Goal: Task Accomplishment & Management: Complete application form

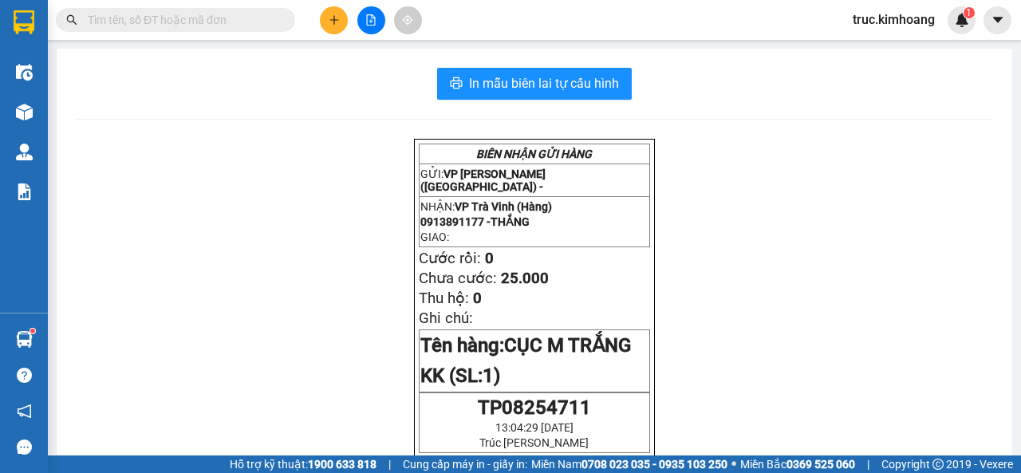
click at [336, 23] on icon "plus" at bounding box center [334, 19] width 11 height 11
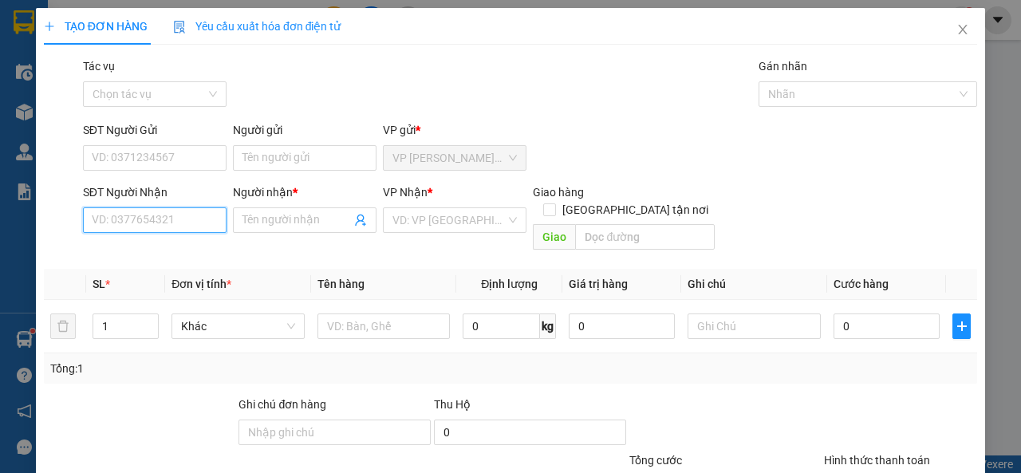
click at [176, 211] on input "SĐT Người Nhận" at bounding box center [155, 220] width 144 height 26
click at [207, 250] on div "0939356464 - THUẬN" at bounding box center [153, 252] width 123 height 18
type input "0939356464"
type input "THUẬN"
type input "35.000"
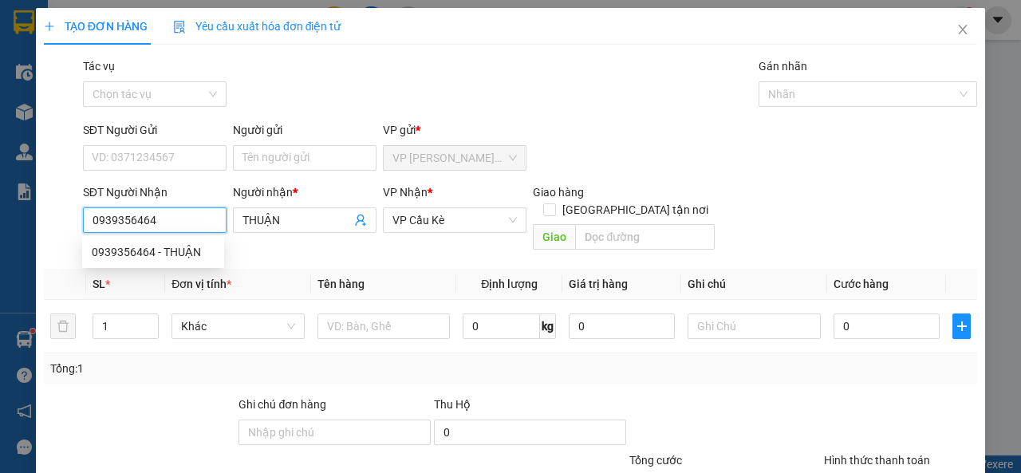
type input "35.000"
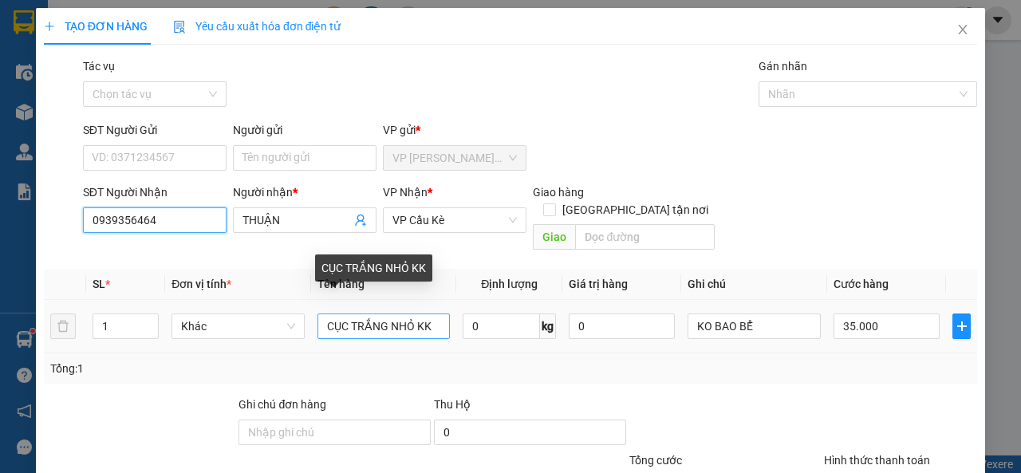
type input "0939356464"
click at [413, 314] on input "CỤC TRẮNG NHỎ KK" at bounding box center [384, 327] width 133 height 26
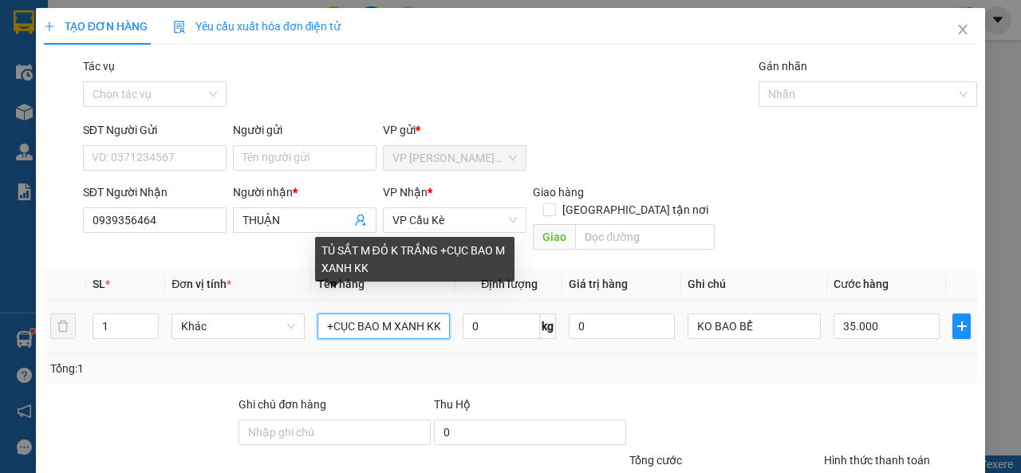
scroll to position [0, 124]
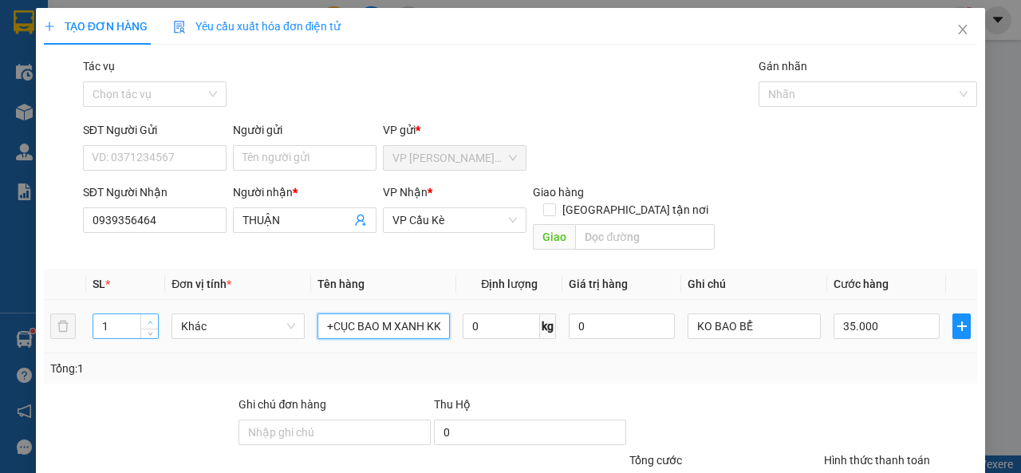
type input "TỦ SẮT M ĐỎ K TRẮNG +CỤC BAO M XANH KK"
type input "2"
click at [153, 318] on span "up" at bounding box center [150, 323] width 10 height 10
click at [852, 314] on input "35.000" at bounding box center [887, 327] width 106 height 26
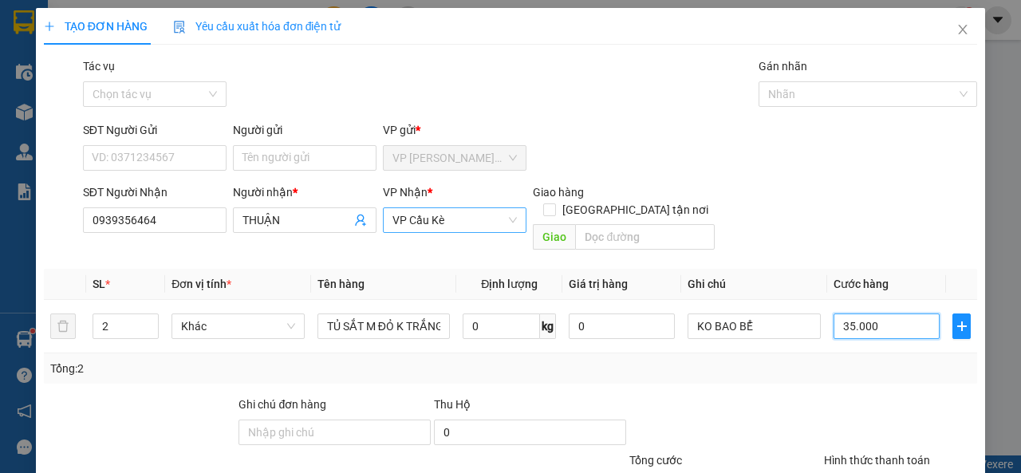
click at [482, 229] on span "VP Cầu Kè" at bounding box center [454, 220] width 124 height 24
click at [854, 314] on input "35.000" at bounding box center [887, 327] width 106 height 26
click at [467, 231] on span "VP Cầu Kè" at bounding box center [454, 220] width 124 height 24
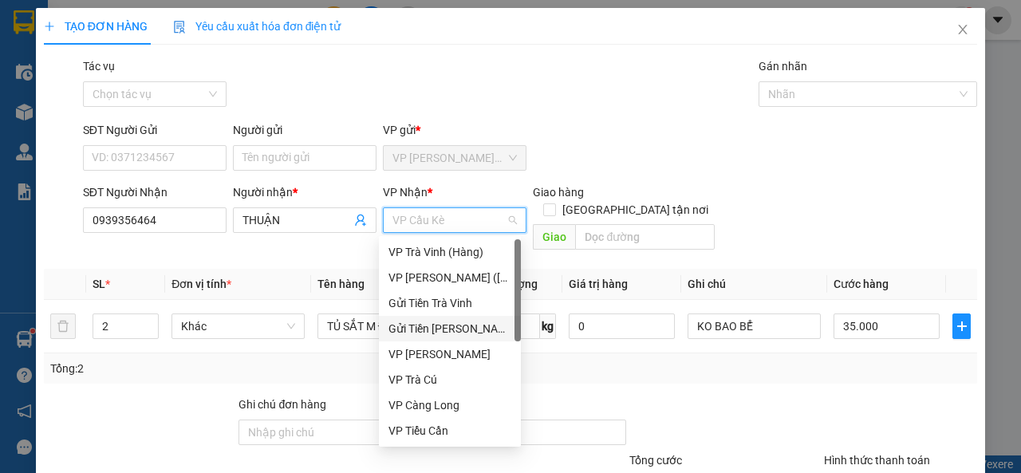
scroll to position [128, 0]
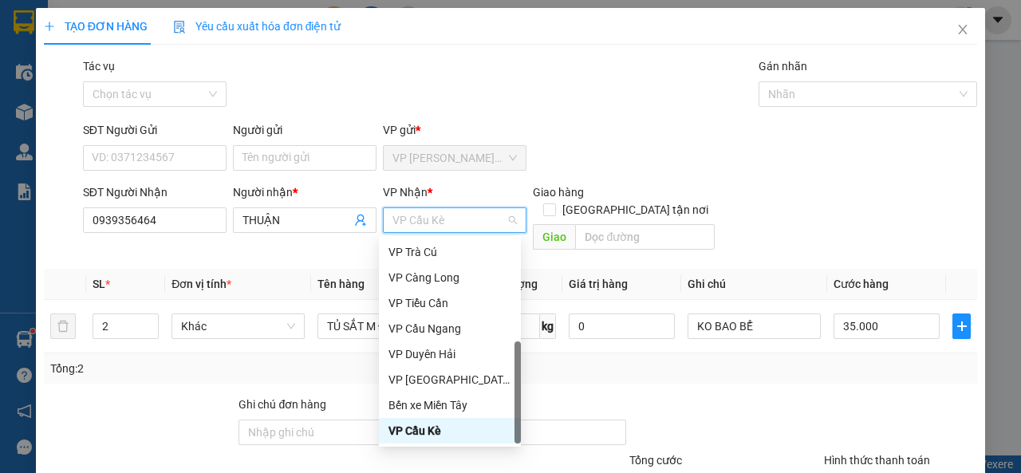
click at [419, 435] on div "VP Cầu Kè" at bounding box center [450, 431] width 123 height 18
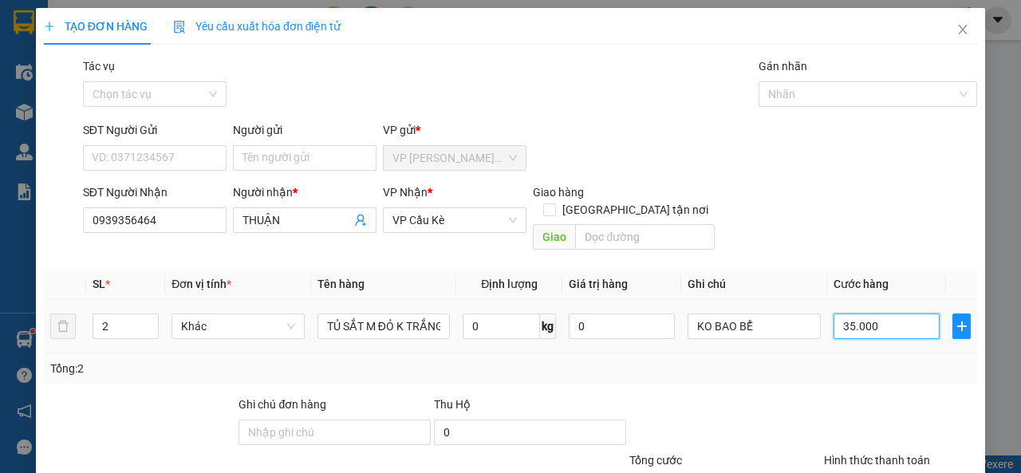
click at [858, 314] on input "35.000" at bounding box center [887, 327] width 106 height 26
type input "1"
type input "10"
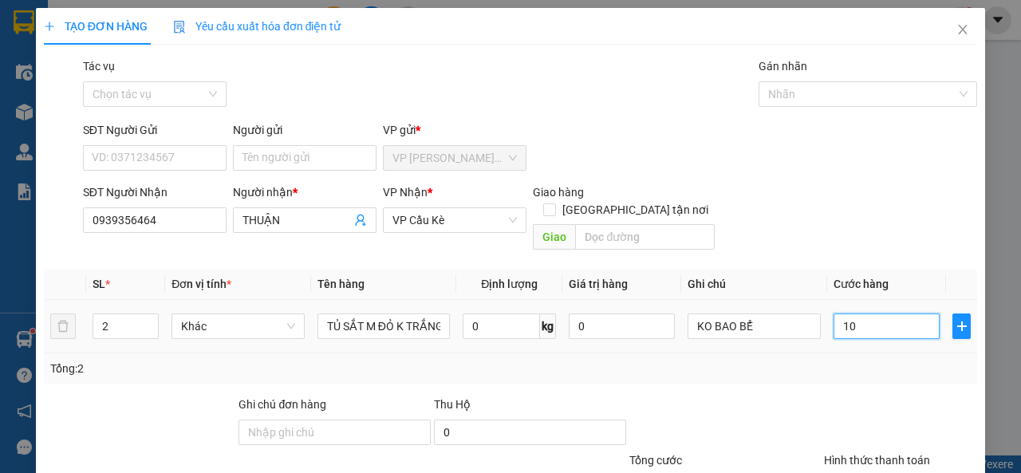
type input "10"
type input "100"
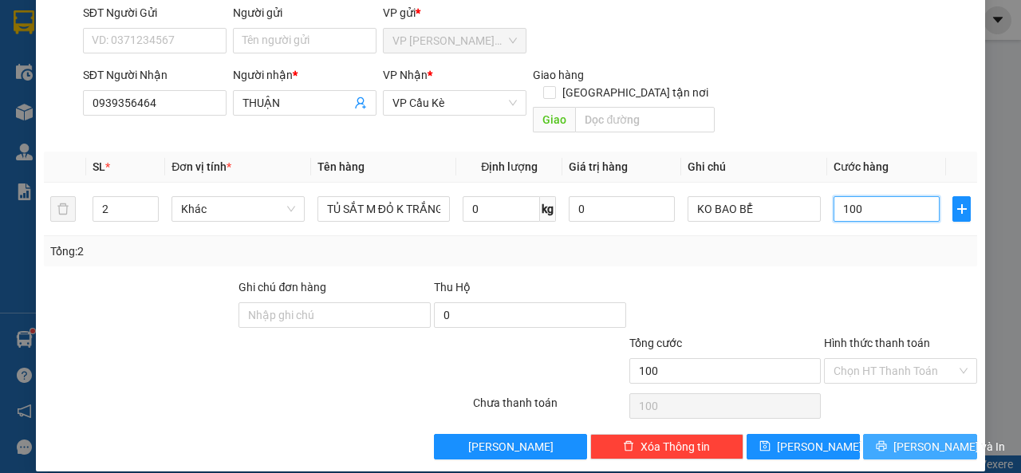
type input "100"
type input "100.000"
click at [895, 434] on button "[PERSON_NAME] và In" at bounding box center [920, 447] width 114 height 26
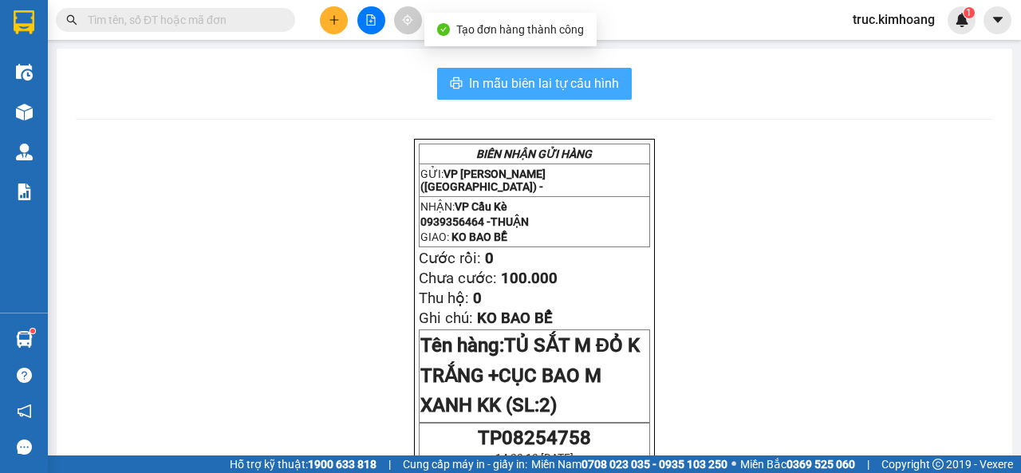
click at [551, 91] on span "In mẫu biên lai tự cấu hình" at bounding box center [544, 83] width 150 height 20
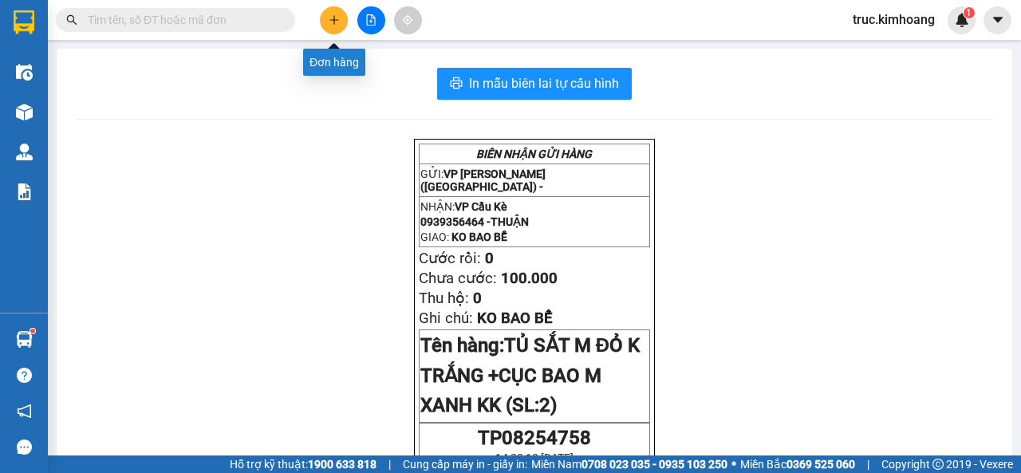
click at [325, 18] on button at bounding box center [334, 20] width 28 height 28
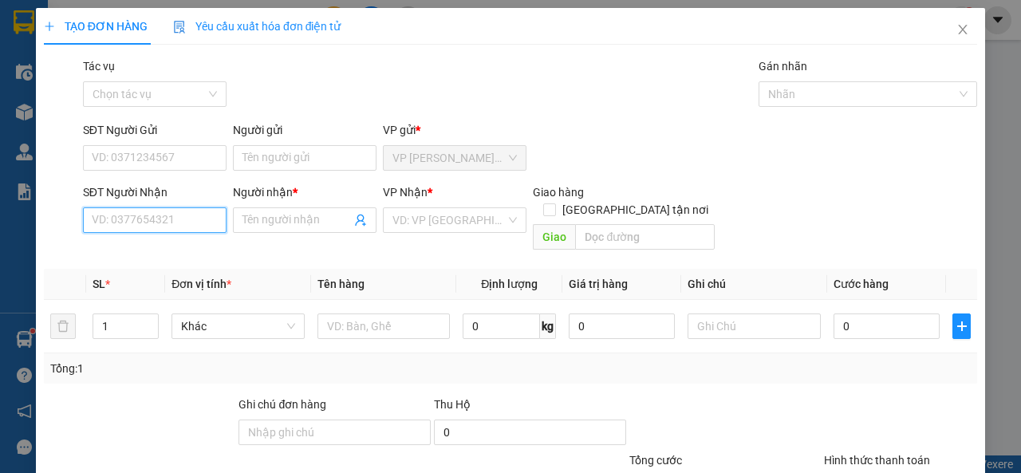
click at [179, 215] on input "SĐT Người Nhận" at bounding box center [155, 220] width 144 height 26
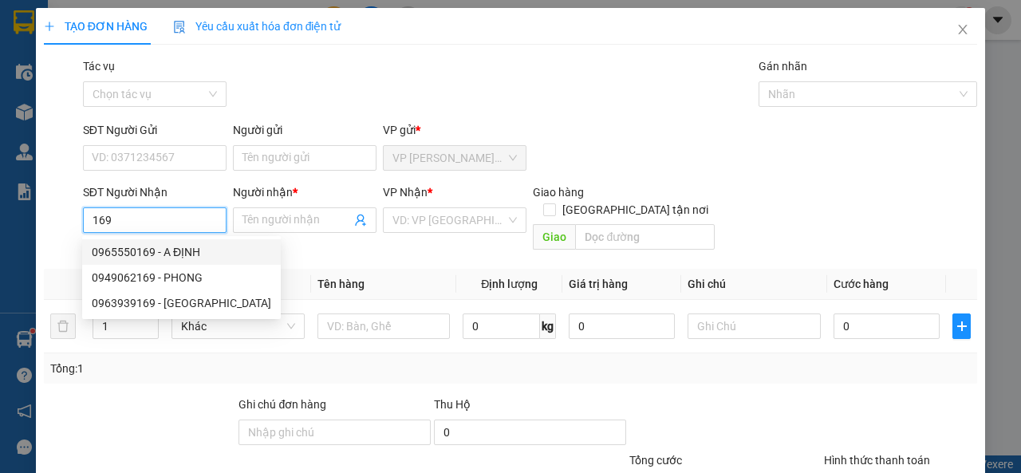
click at [190, 251] on div "0965550169 - A ĐỊNH" at bounding box center [181, 252] width 179 height 18
type input "0965550169"
type input "A ĐỊNH"
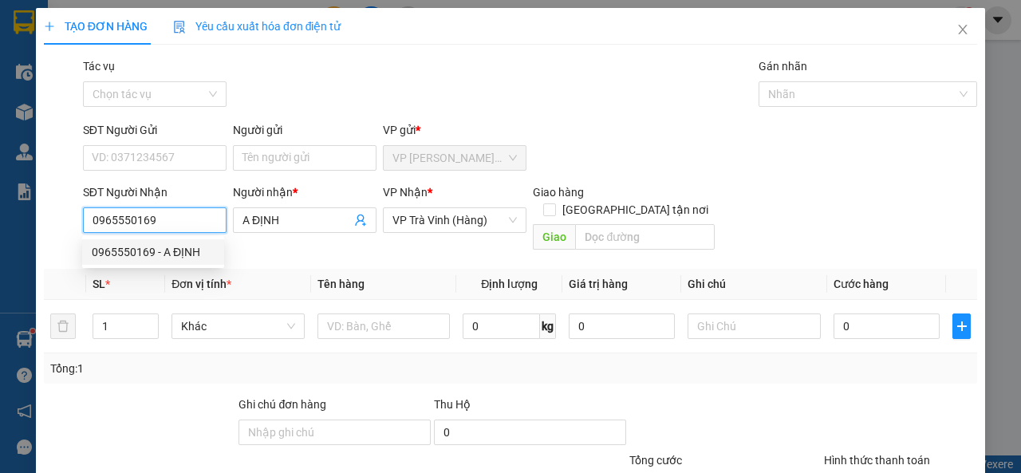
type input "20.000"
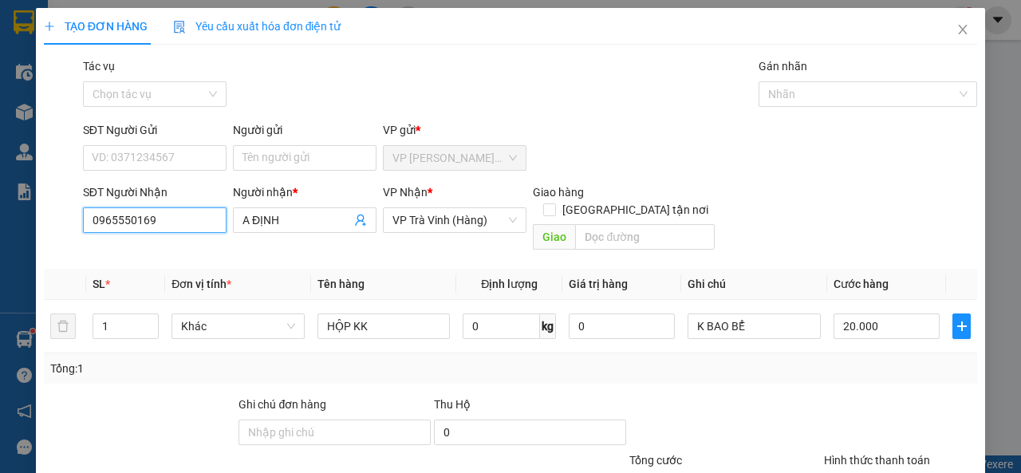
scroll to position [117, 0]
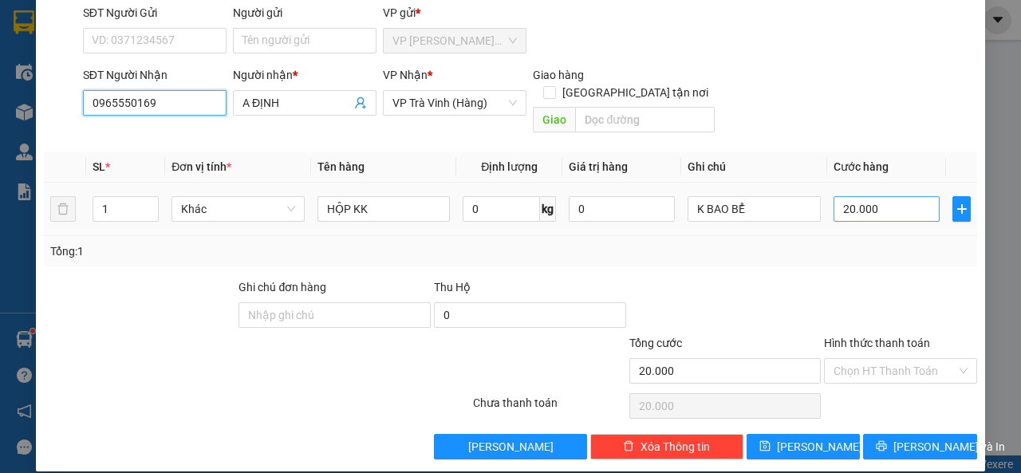
type input "0965550169"
click at [867, 196] on input "20.000" at bounding box center [887, 209] width 106 height 26
type input "21"
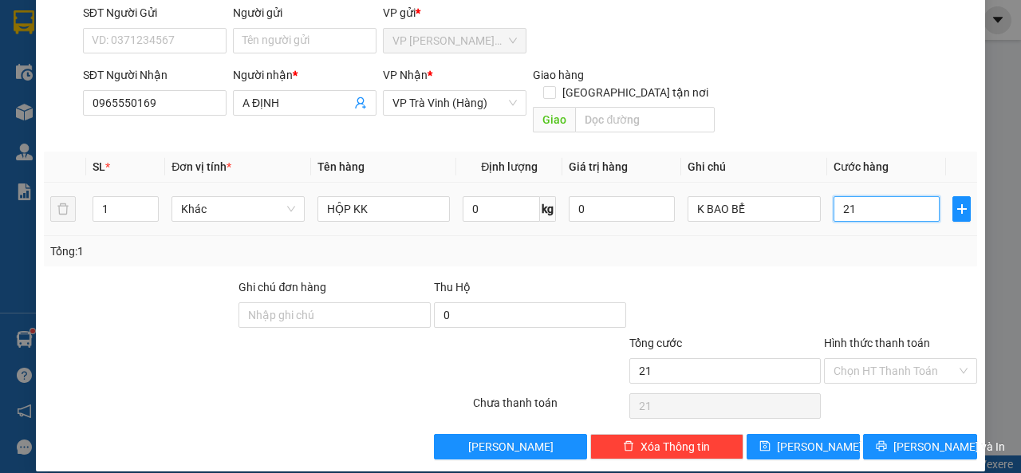
type input "215"
type input "21"
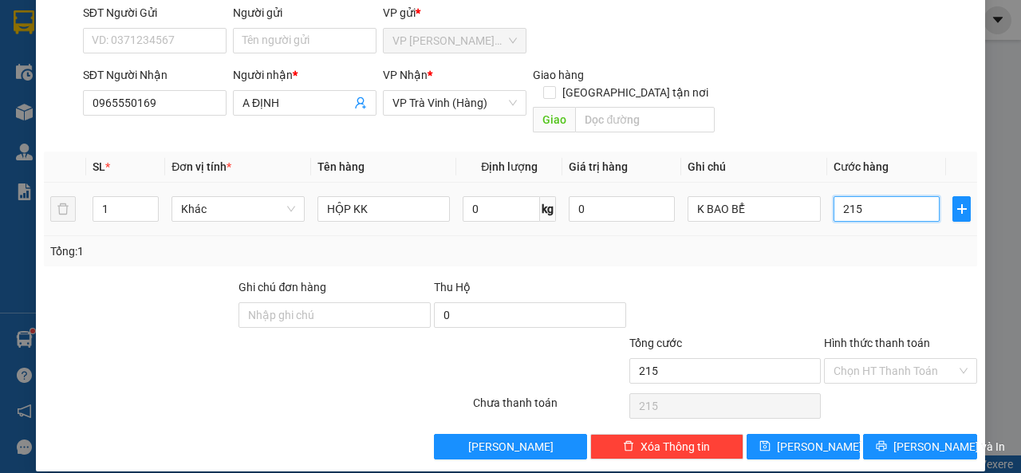
type input "21"
type input "2"
type input "25"
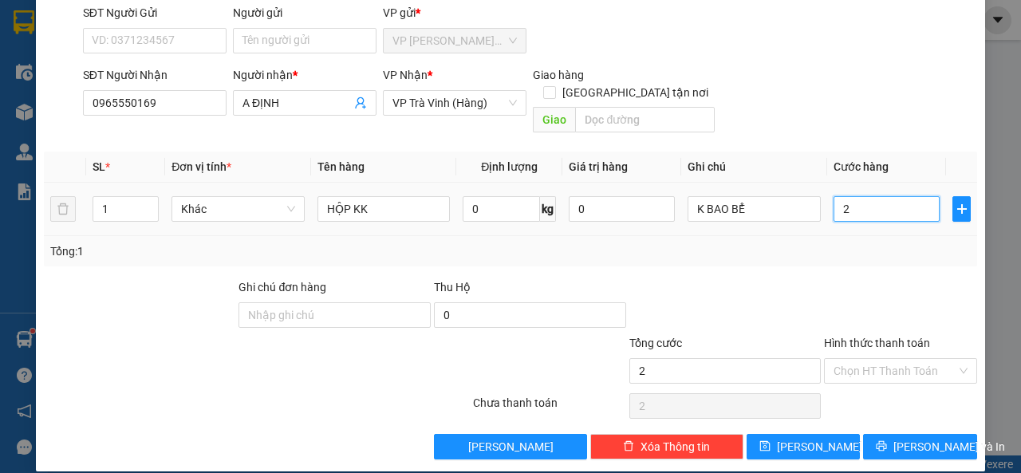
type input "25"
type input "25.000"
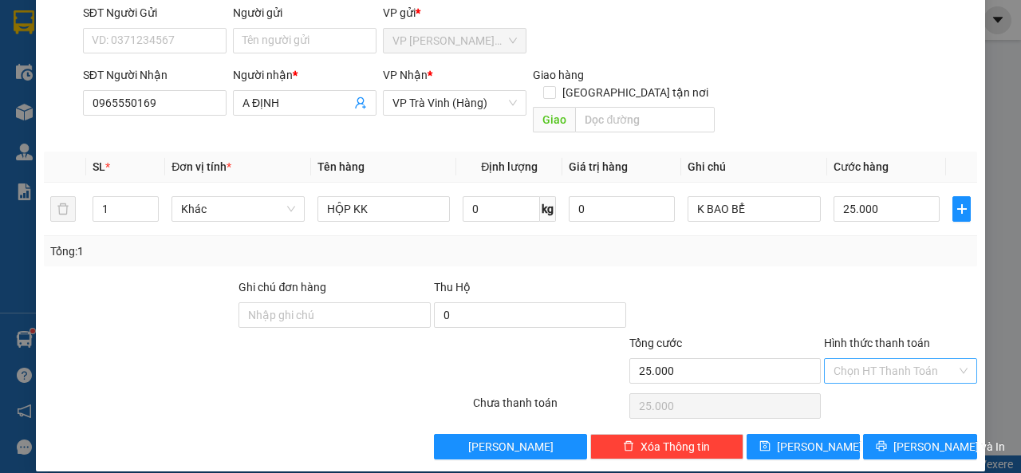
drag, startPoint x: 867, startPoint y: 343, endPoint x: 869, endPoint y: 361, distance: 17.6
click at [867, 359] on input "Hình thức thanh toán" at bounding box center [895, 371] width 123 height 24
click at [870, 381] on div "Tại văn phòng" at bounding box center [891, 386] width 132 height 18
type input "0"
click at [904, 438] on span "[PERSON_NAME] và In" at bounding box center [949, 447] width 112 height 18
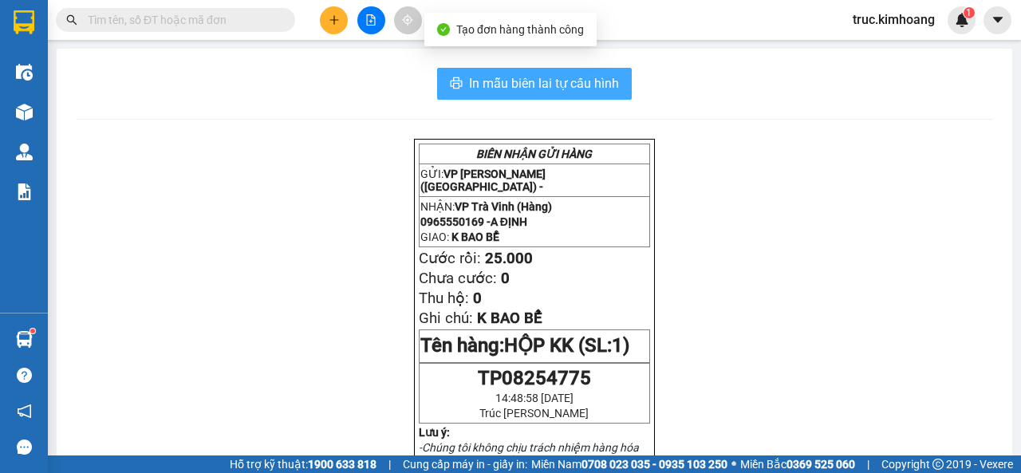
click at [568, 83] on span "In mẫu biên lai tự cấu hình" at bounding box center [544, 83] width 150 height 20
